Goal: Information Seeking & Learning: Check status

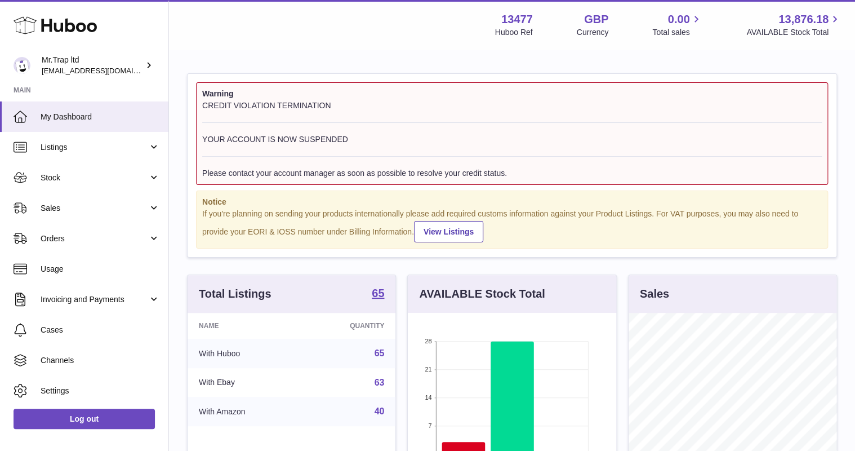
scroll to position [176, 208]
click at [59, 209] on span "Sales" at bounding box center [95, 208] width 108 height 11
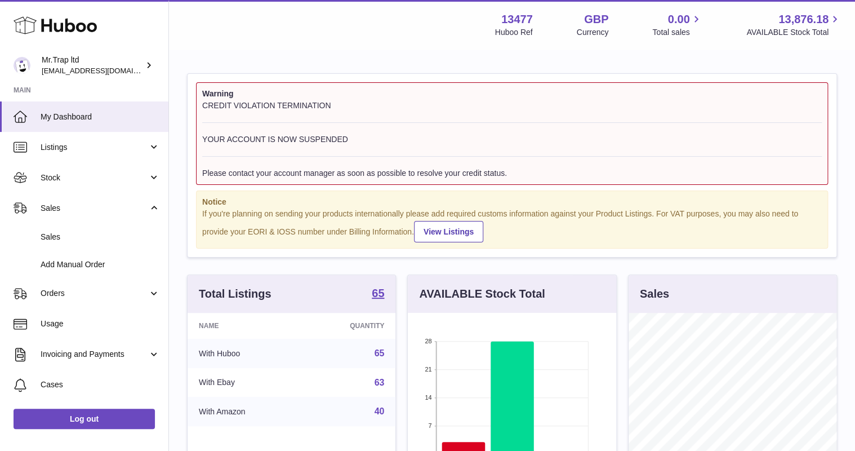
click at [64, 228] on link "Sales" at bounding box center [84, 237] width 168 height 28
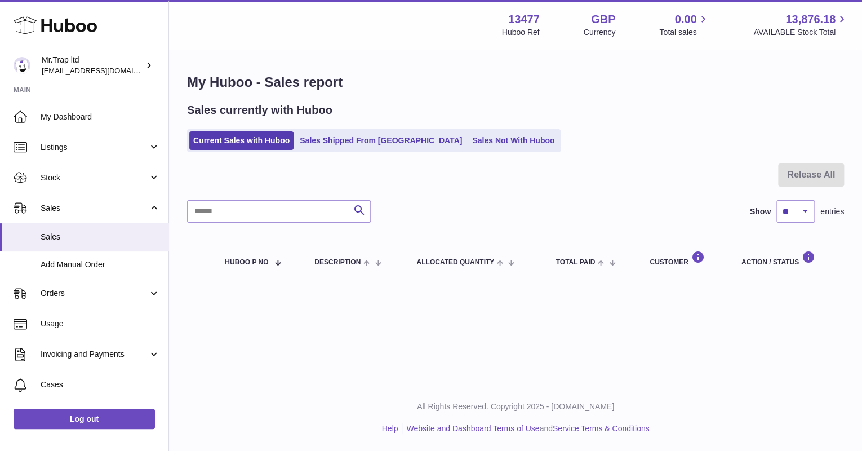
click at [468, 142] on link "Sales Not With Huboo" at bounding box center [513, 140] width 90 height 19
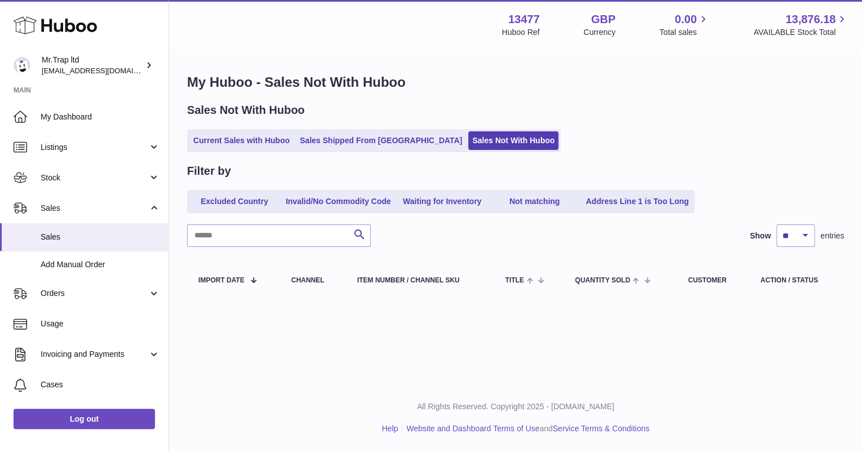
drag, startPoint x: 61, startPoint y: 23, endPoint x: 138, endPoint y: 47, distance: 81.0
click at [62, 23] on use at bounding box center [55, 25] width 83 height 17
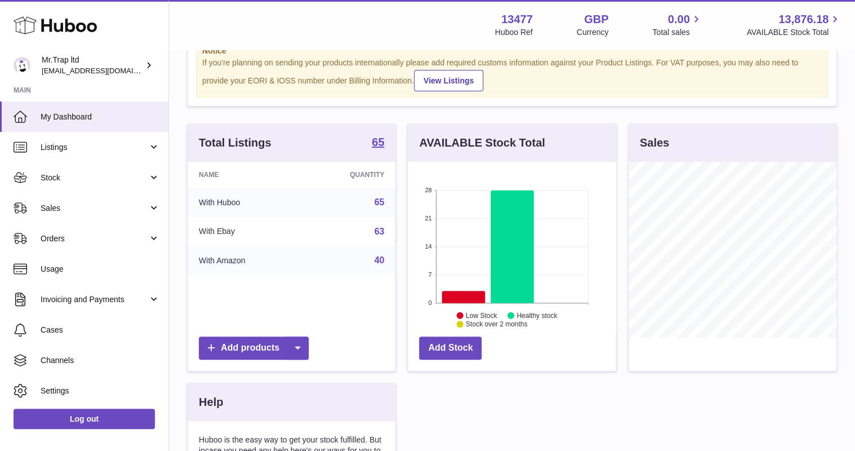
scroll to position [180, 0]
